Goal: Information Seeking & Learning: Learn about a topic

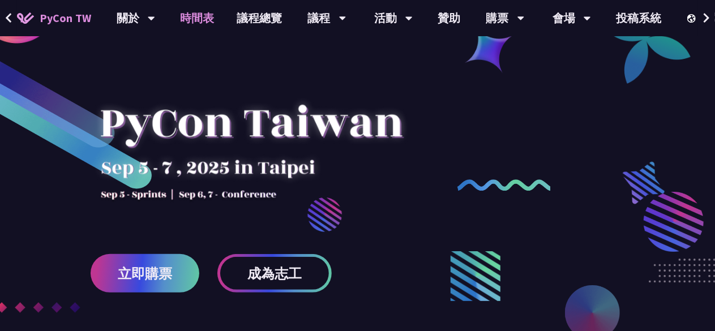
click at [198, 22] on link "時間表" at bounding box center [197, 18] width 57 height 36
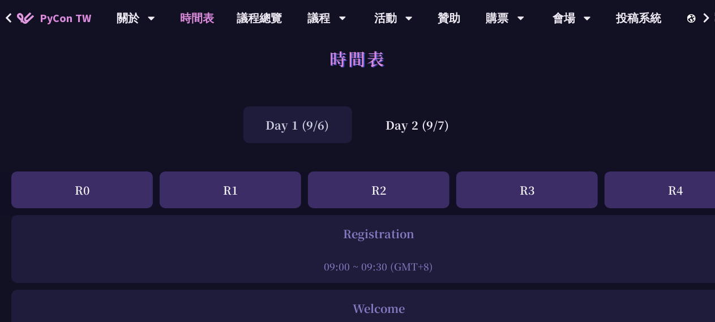
scroll to position [16, 0]
click at [436, 135] on div "Day 2 (9/7)" at bounding box center [418, 124] width 109 height 37
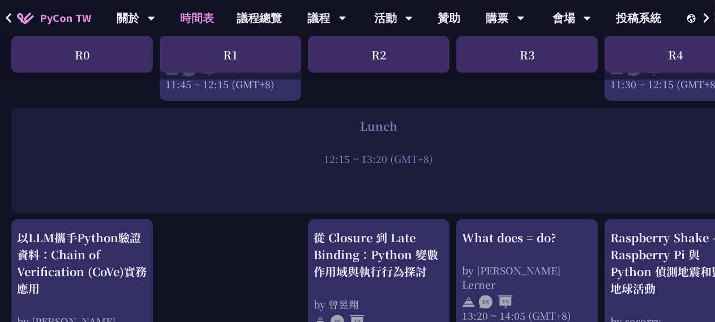
scroll to position [901, 0]
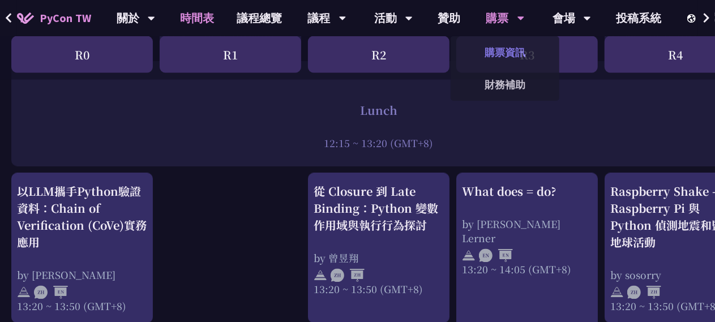
click at [488, 58] on link "購票資訊" at bounding box center [505, 52] width 109 height 27
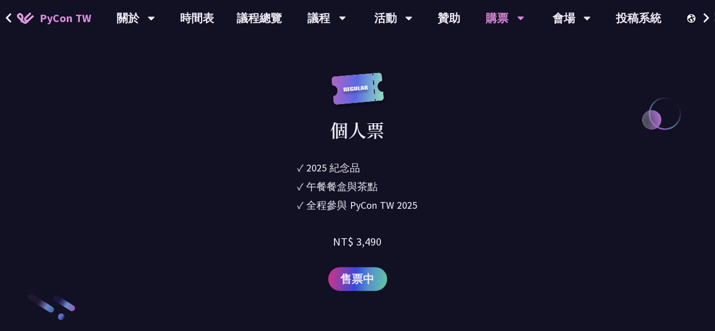
scroll to position [1587, 0]
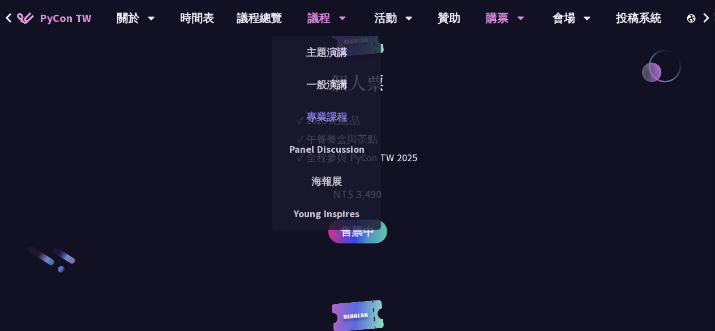
click at [317, 117] on link "專業課程" at bounding box center [326, 117] width 109 height 27
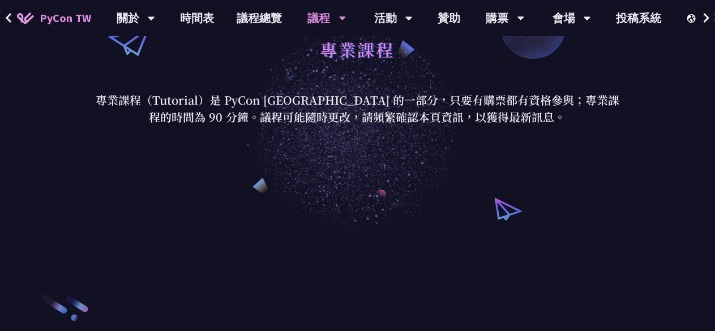
scroll to position [136, 0]
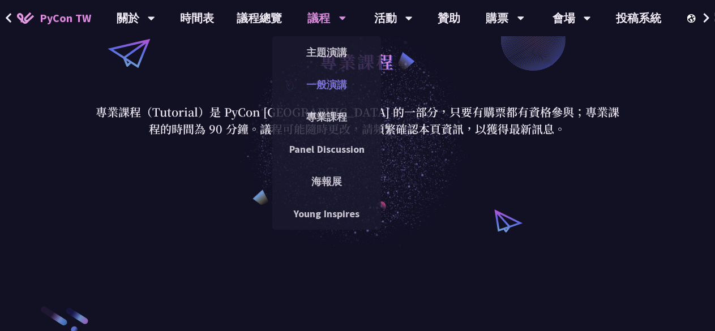
click at [334, 83] on link "一般演講" at bounding box center [326, 84] width 109 height 27
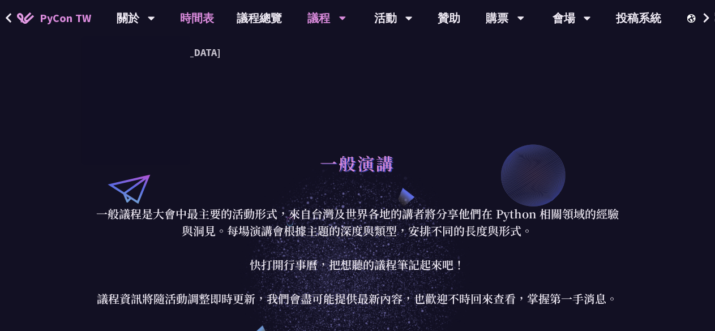
click at [186, 19] on link "時間表" at bounding box center [197, 18] width 57 height 36
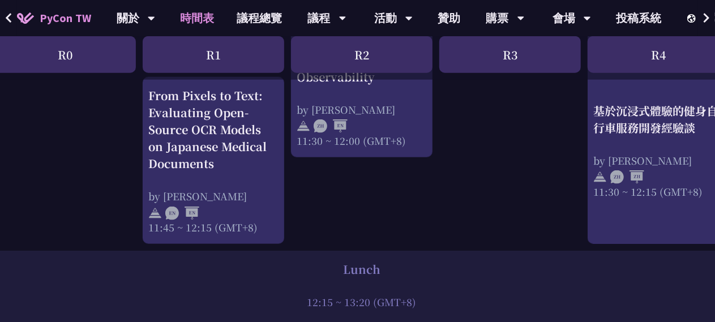
scroll to position [709, 17]
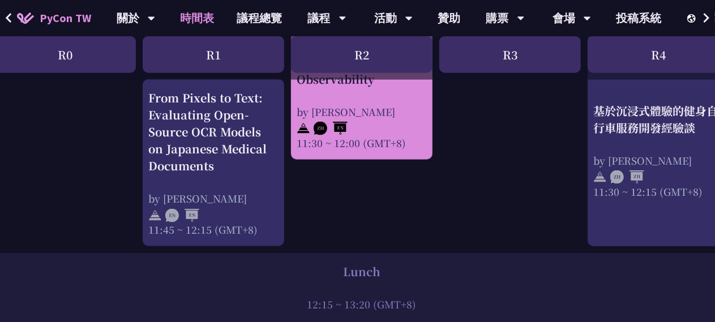
click at [353, 120] on div at bounding box center [362, 126] width 130 height 17
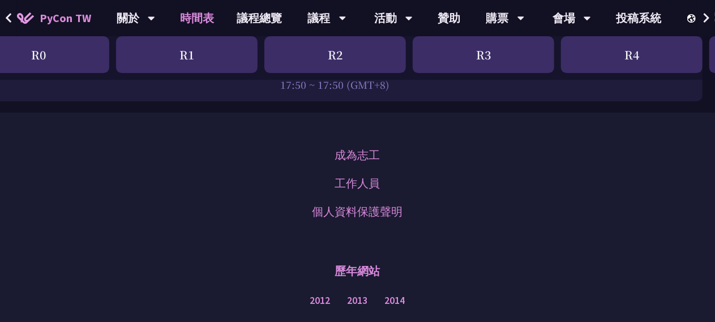
scroll to position [1891, 44]
click at [372, 146] on link "成為志工" at bounding box center [357, 154] width 45 height 17
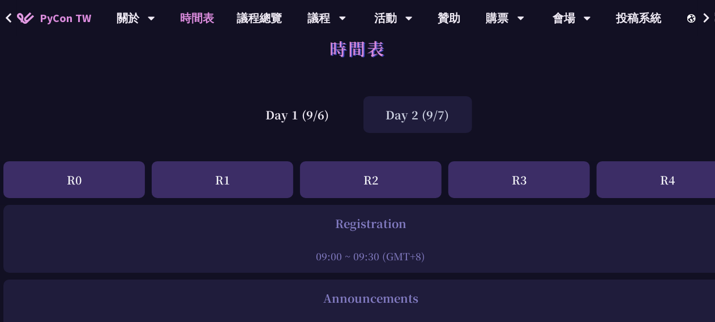
scroll to position [0, 8]
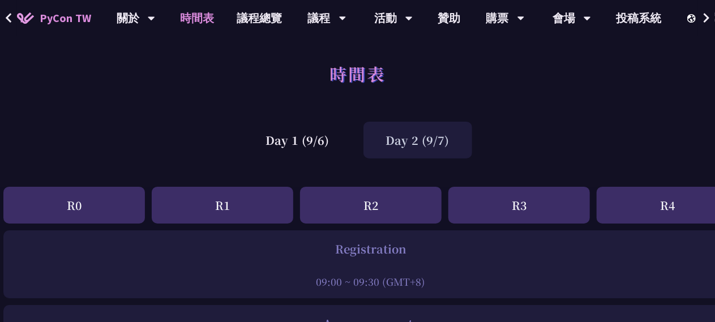
click at [431, 143] on div "Day 2 (9/7)" at bounding box center [418, 140] width 109 height 37
click at [285, 143] on div "Day 1 (9/6)" at bounding box center [298, 140] width 109 height 37
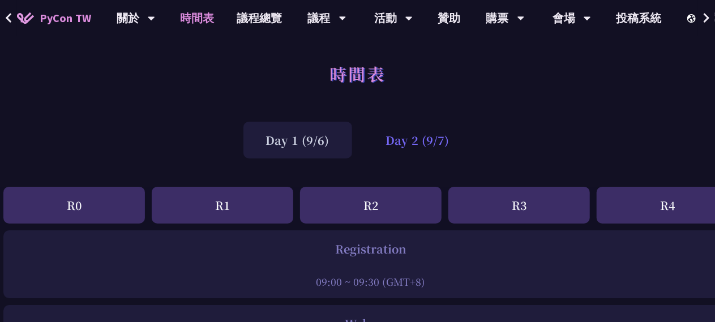
click at [382, 144] on div "Day 2 (9/7)" at bounding box center [418, 140] width 109 height 37
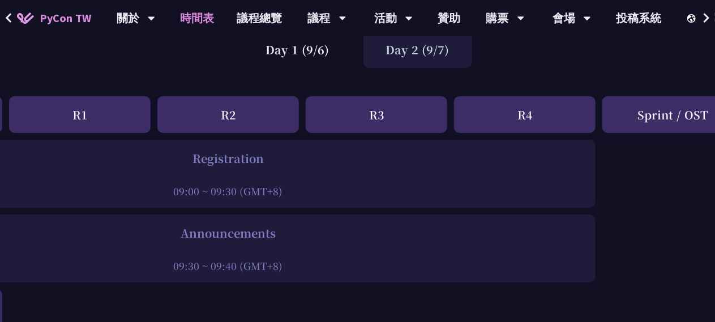
scroll to position [0, 151]
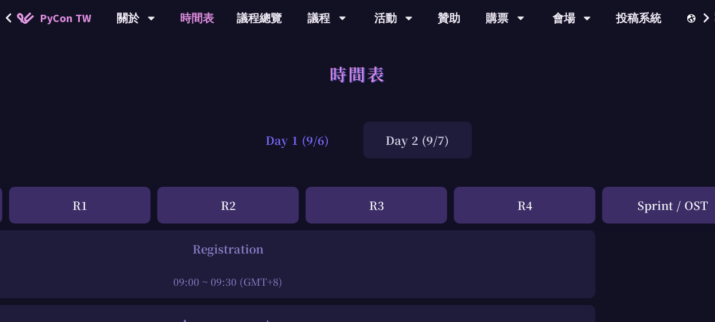
click at [335, 134] on div "Day 1 (9/6)" at bounding box center [298, 140] width 109 height 37
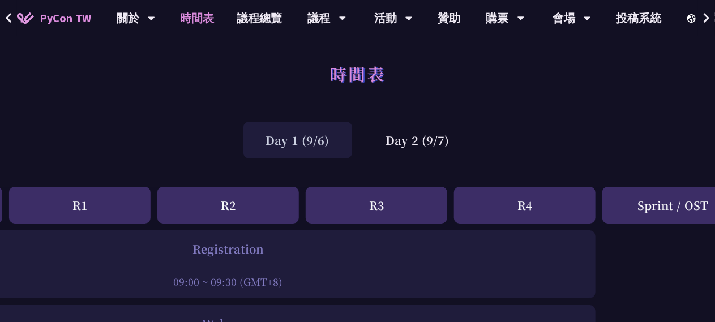
click at [330, 140] on div "Day 1 (9/6)" at bounding box center [298, 140] width 109 height 37
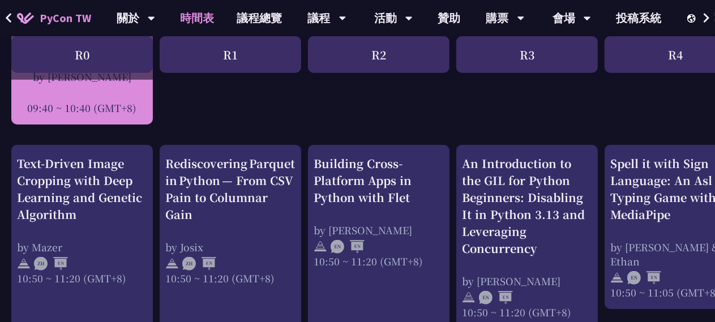
scroll to position [449, 0]
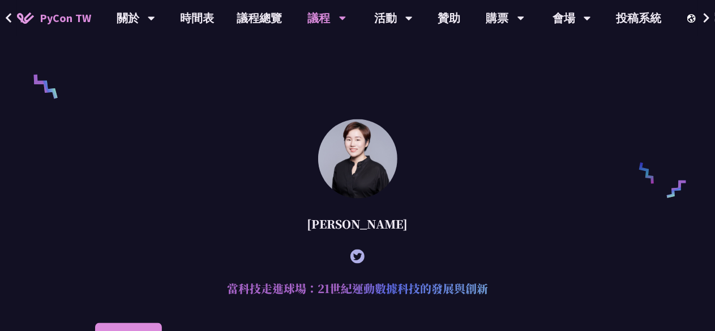
scroll to position [748, 0]
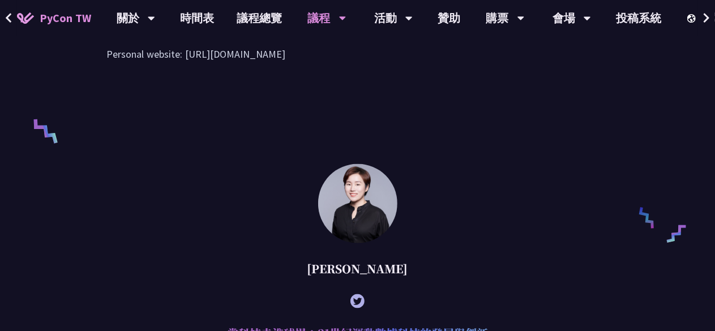
drag, startPoint x: 344, startPoint y: 286, endPoint x: 397, endPoint y: 280, distance: 52.4
click at [397, 280] on div "[PERSON_NAME]" at bounding box center [357, 269] width 525 height 34
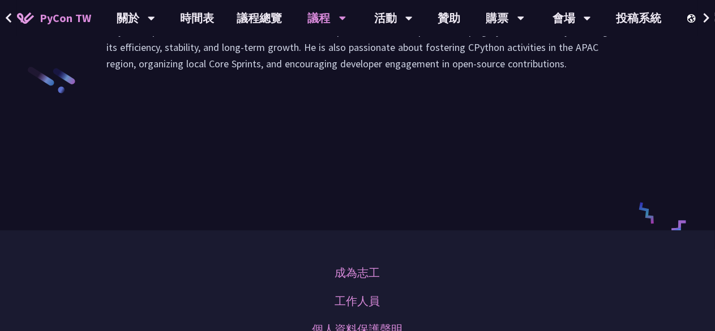
scroll to position [1768, 0]
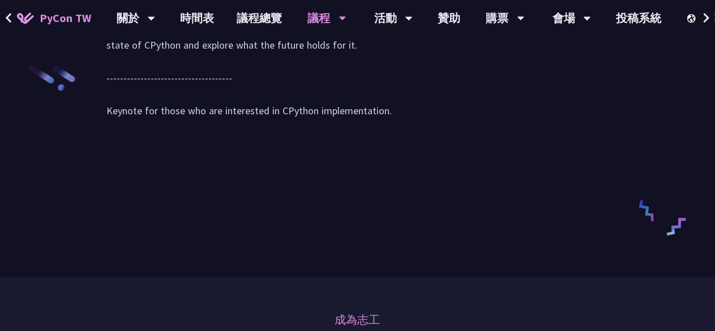
scroll to position [1787, 0]
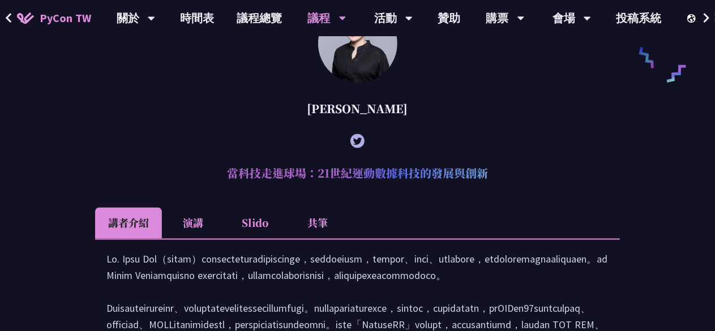
scroll to position [909, 0]
click at [318, 239] on li "共筆" at bounding box center [318, 223] width 62 height 31
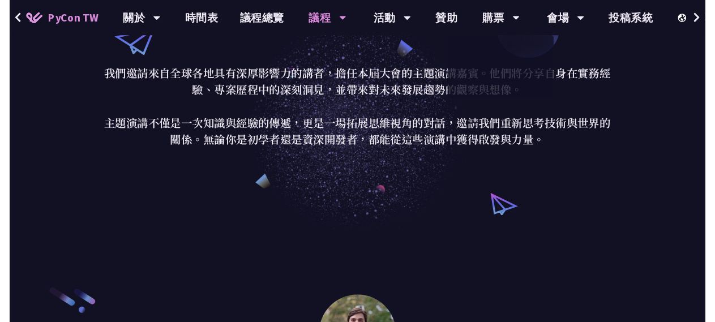
scroll to position [0, 0]
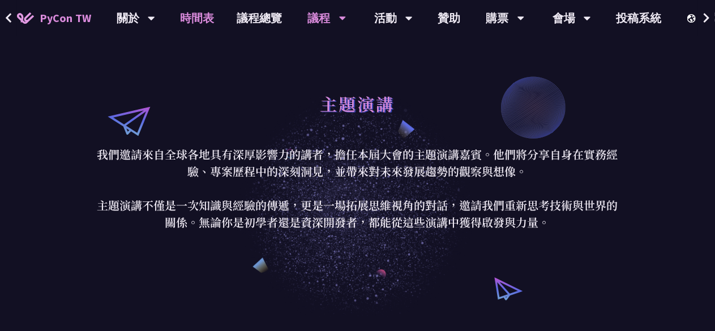
click at [212, 20] on link "時間表" at bounding box center [197, 18] width 57 height 36
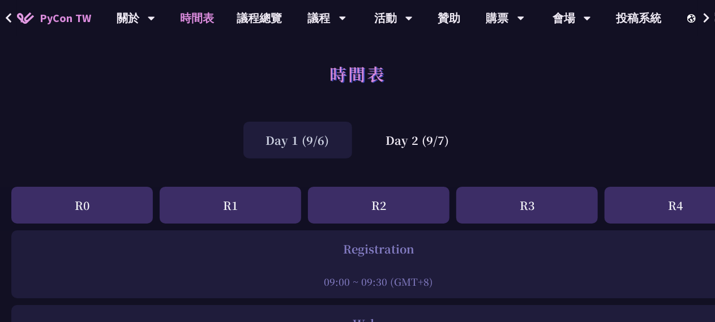
click at [305, 144] on div "Day 1 (9/6)" at bounding box center [298, 140] width 109 height 37
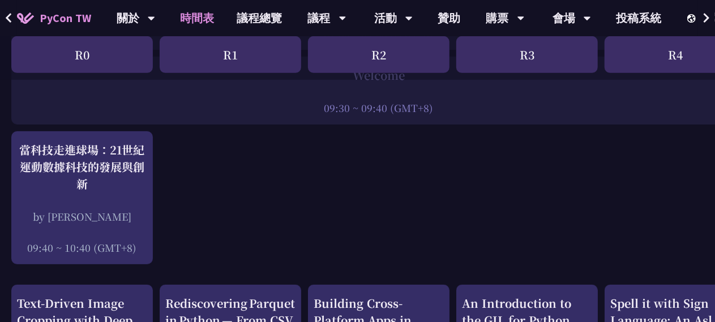
scroll to position [291, 0]
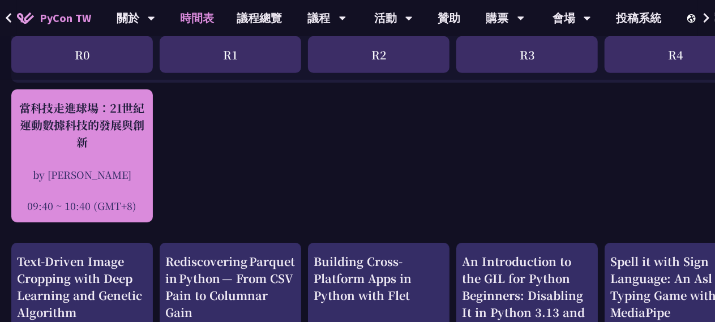
click at [135, 98] on div "當科技走進球場：21世紀運動數據科技的發展與創新 by [PERSON_NAME] 09:40 ~ 10:40 (GMT+8)" at bounding box center [82, 156] width 142 height 133
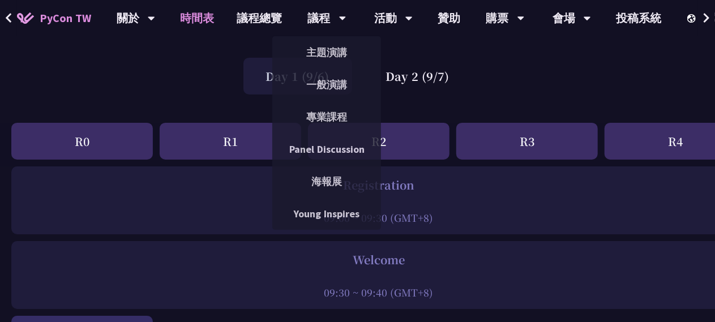
scroll to position [70, 0]
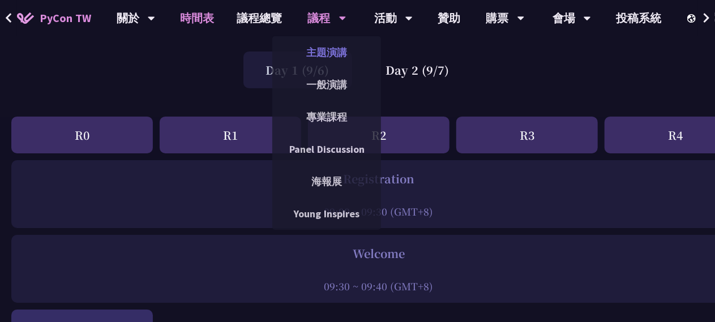
click at [332, 50] on link "主題演講" at bounding box center [326, 52] width 109 height 27
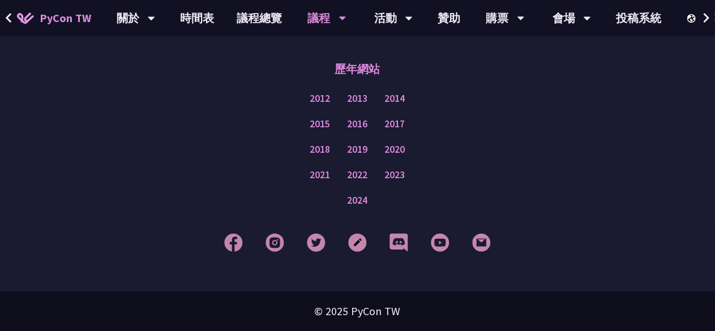
scroll to position [2233, 0]
click at [512, 44] on link "購票資訊" at bounding box center [505, 52] width 109 height 27
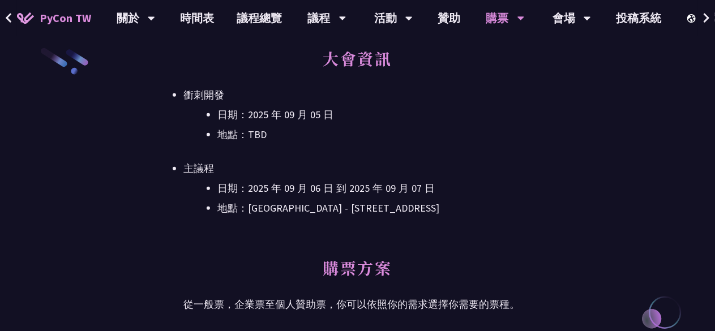
scroll to position [312, 0]
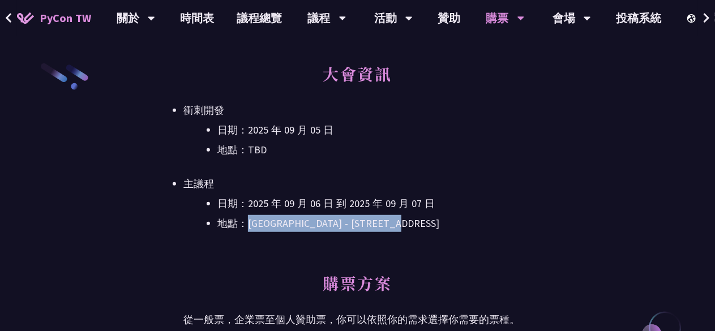
drag, startPoint x: 253, startPoint y: 224, endPoint x: 476, endPoint y: 223, distance: 223.2
click at [476, 223] on li "地點：[GEOGRAPHIC_DATA] - ​[STREET_ADDRESS]" at bounding box center [375, 223] width 314 height 17
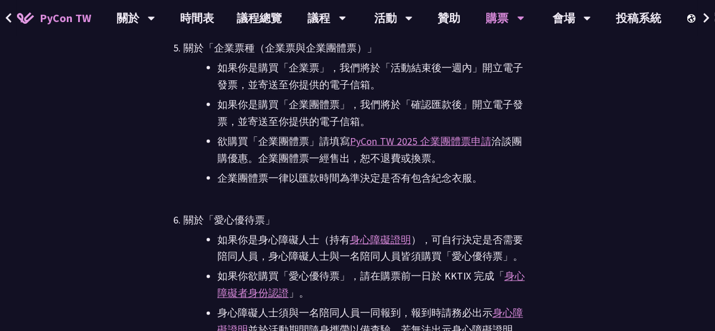
scroll to position [2967, 0]
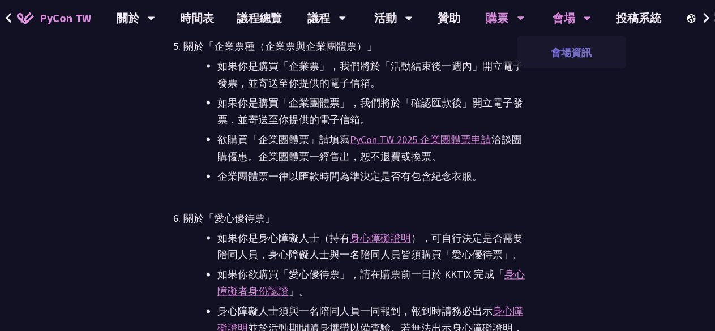
click at [570, 52] on link "會場資訊" at bounding box center [572, 52] width 109 height 27
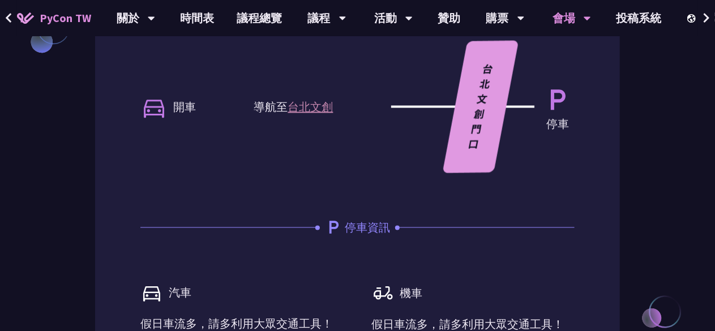
scroll to position [1032, 0]
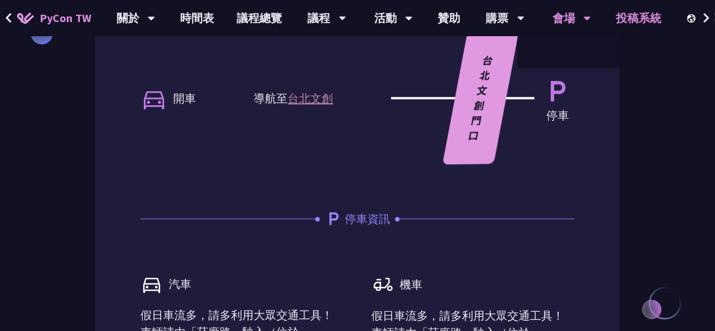
click at [622, 22] on link "投稿系統" at bounding box center [640, 18] width 68 height 36
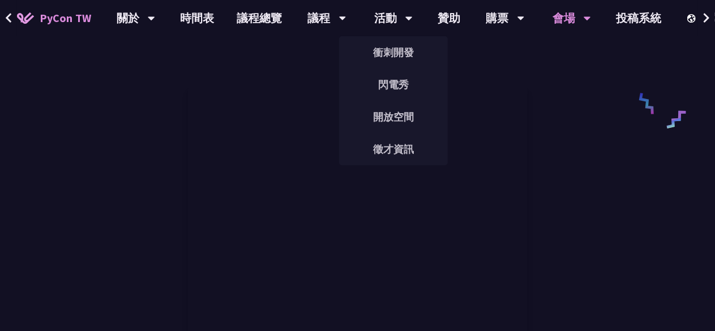
scroll to position [529, 0]
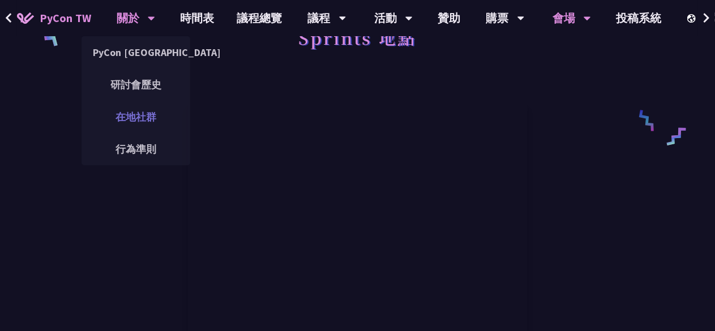
click at [142, 114] on link "在地社群" at bounding box center [136, 117] width 109 height 27
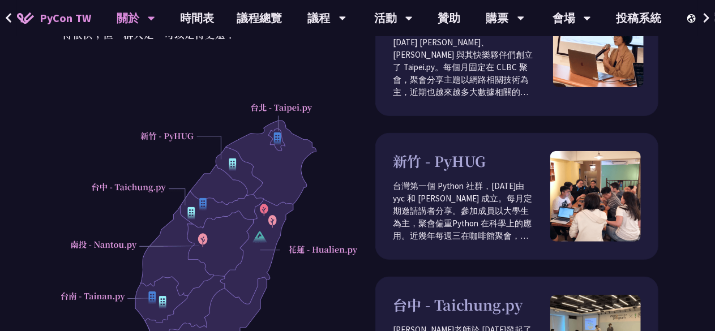
scroll to position [149, 0]
click at [279, 137] on div at bounding box center [207, 256] width 301 height 316
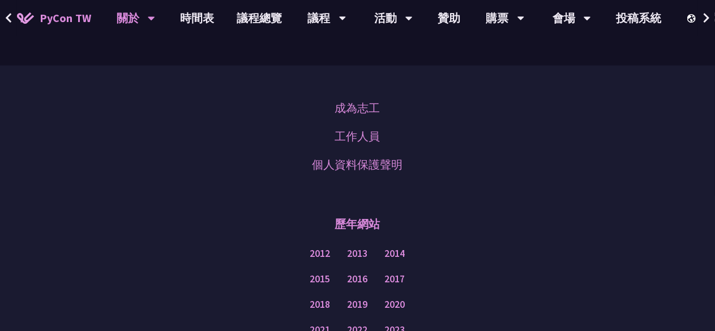
scroll to position [668, 0]
click at [367, 113] on link "成為志工" at bounding box center [357, 107] width 45 height 17
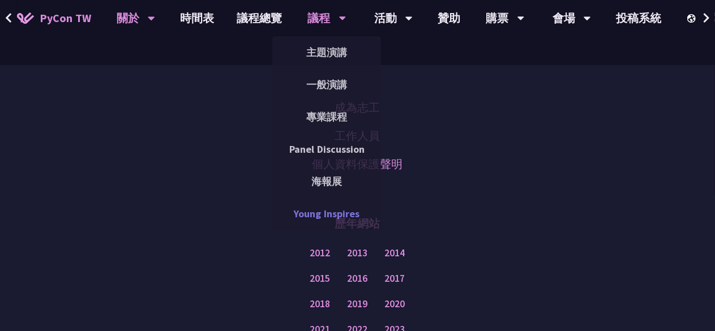
click at [335, 207] on link "Young Inspires" at bounding box center [326, 214] width 109 height 27
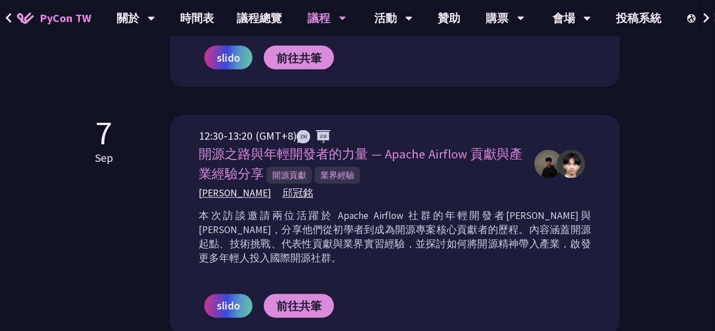
scroll to position [889, 0]
click at [248, 186] on span "劉哲佑 Jason" at bounding box center [235, 193] width 73 height 14
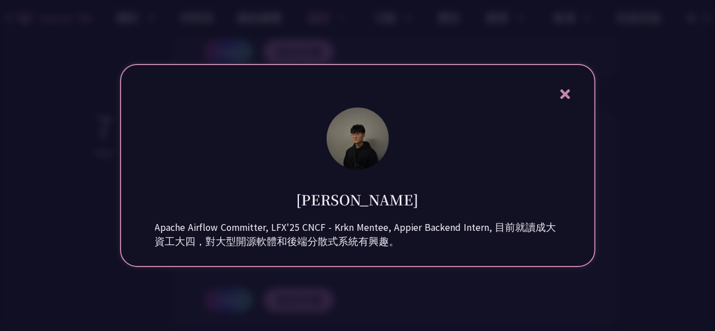
scroll to position [895, 0]
click at [560, 88] on icon at bounding box center [566, 94] width 14 height 14
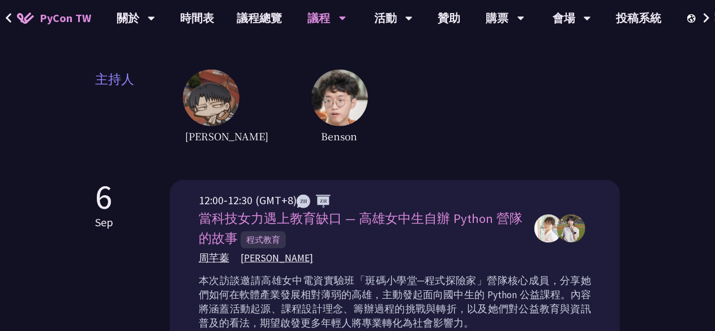
scroll to position [0, 0]
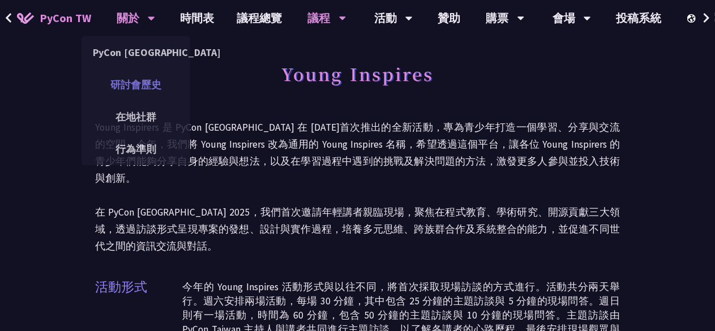
click at [147, 90] on link "研討會歷史" at bounding box center [136, 84] width 109 height 27
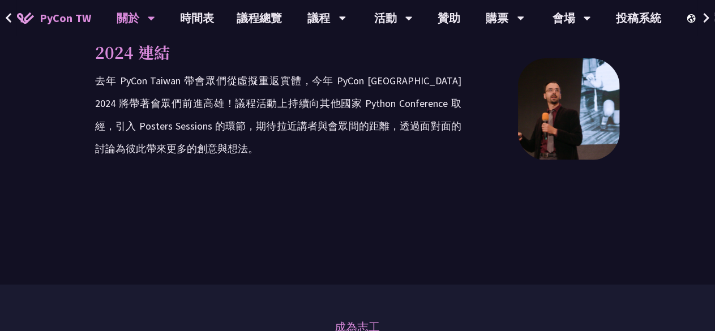
scroll to position [2047, 0]
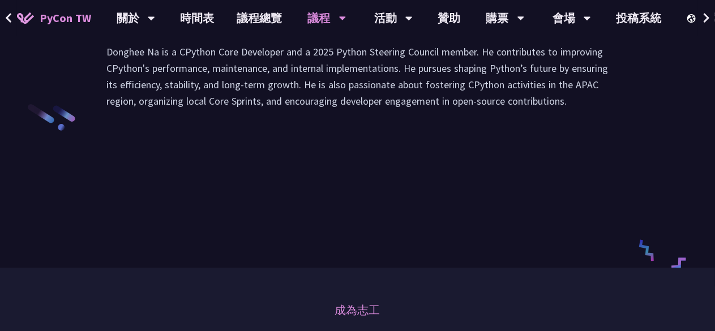
scroll to position [1728, 0]
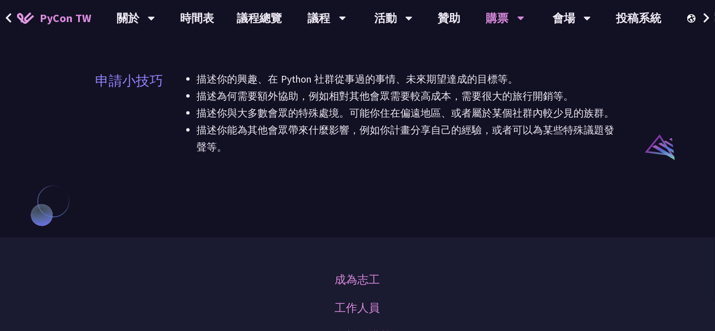
scroll to position [981, 0]
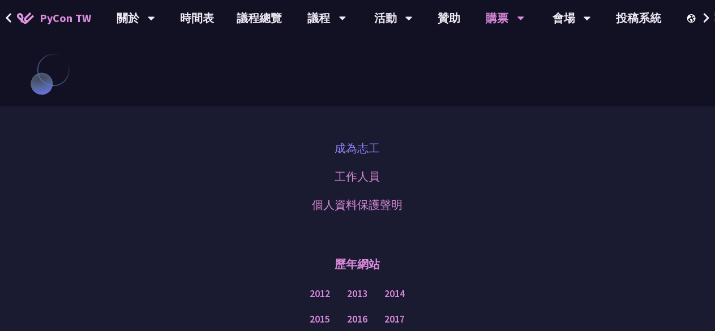
click at [375, 151] on link "成為志工" at bounding box center [357, 148] width 45 height 17
